Goal: Navigation & Orientation: Go to known website

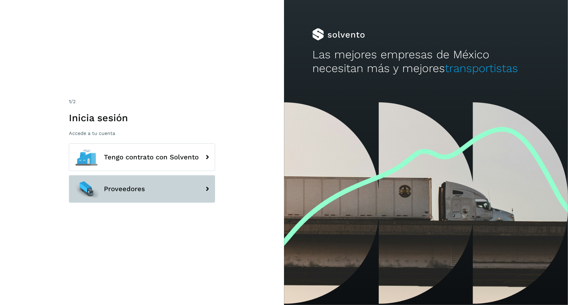
click at [135, 180] on button "Proveedores" at bounding box center [142, 188] width 146 height 27
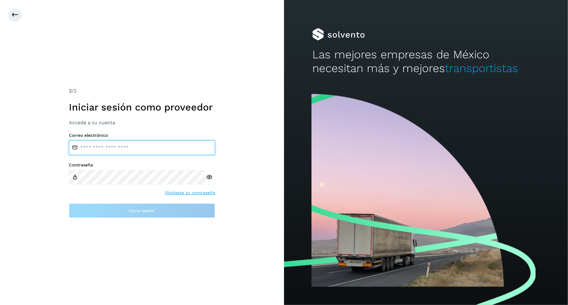
click at [134, 147] on input "email" at bounding box center [142, 147] width 146 height 15
